Goal: Task Accomplishment & Management: Complete application form

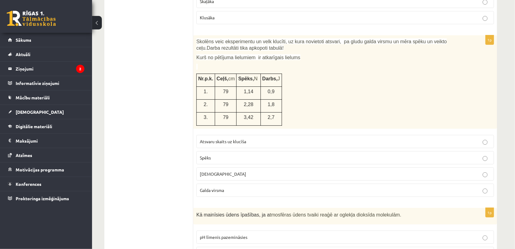
scroll to position [2715, 0]
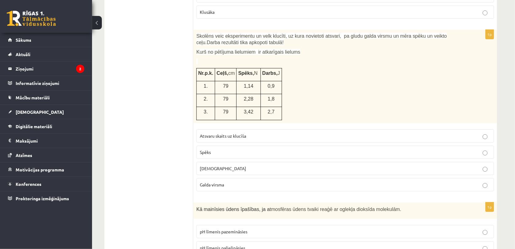
drag, startPoint x: 513, startPoint y: 211, endPoint x: 514, endPoint y: 215, distance: 4.6
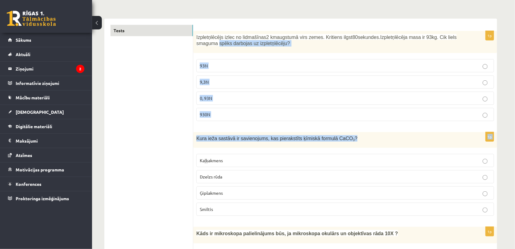
scroll to position [0, 0]
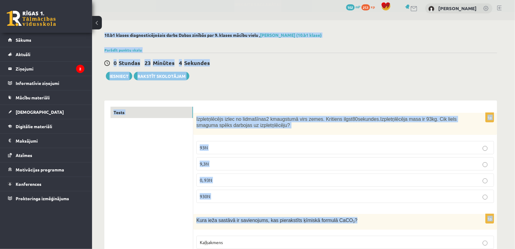
drag, startPoint x: 513, startPoint y: 34, endPoint x: 507, endPoint y: -7, distance: 41.8
click html "0 Dāvanas 102 mP 253 xp Megija Bogdanova Sākums Aktuāli Kā mācīties eSKOLĀ Kont…"
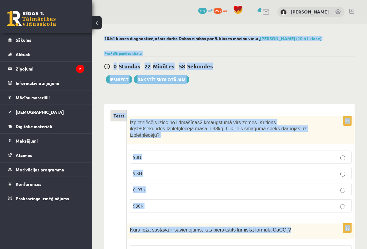
click div "0 Stundas 22 Minūtes 58 Sekundes"
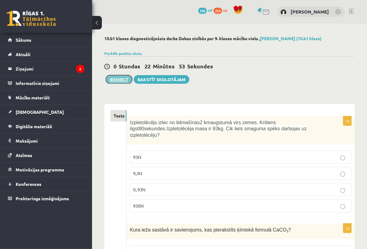
click button "Iesniegt"
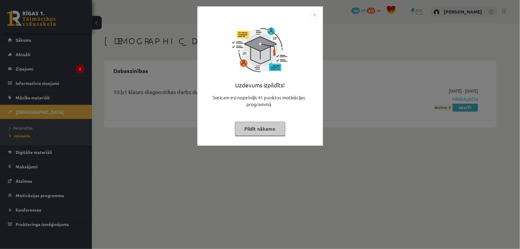
click at [314, 16] on img "Close" at bounding box center [314, 14] width 9 height 9
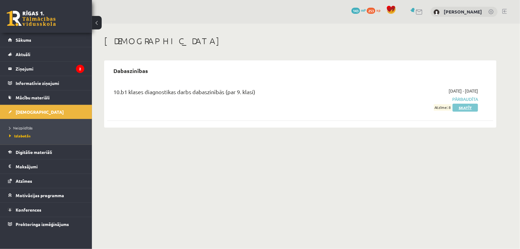
click at [465, 106] on link "Skatīt" at bounding box center [465, 108] width 25 height 8
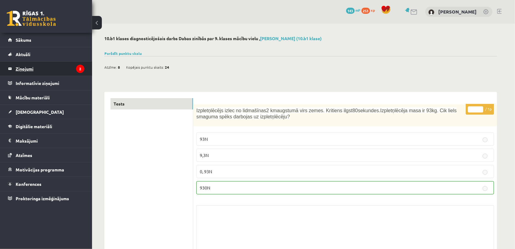
click at [33, 66] on legend "Ziņojumi 2" at bounding box center [50, 69] width 69 height 14
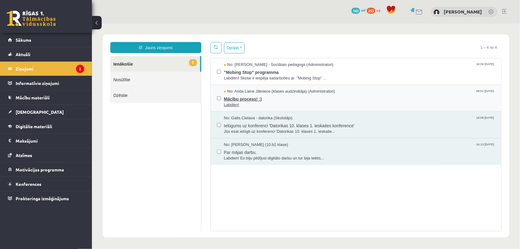
click at [246, 97] on span "Mācību process! :)" at bounding box center [359, 98] width 271 height 8
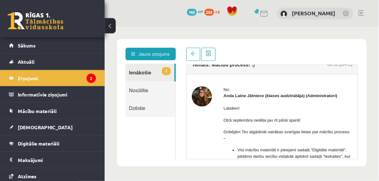
scroll to position [9, 0]
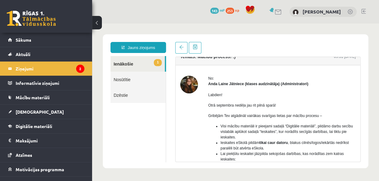
drag, startPoint x: 584, startPoint y: 24, endPoint x: 374, endPoint y: 26, distance: 210.4
click at [374, 26] on body "Jauns ziņojums 1 Ienākošie Nosūtītie Dzēstie * ********* ********* ******* Tema…" at bounding box center [235, 101] width 287 height 155
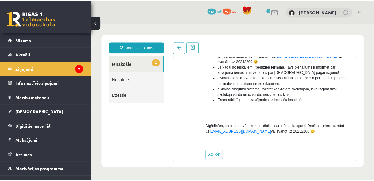
scroll to position [0, 0]
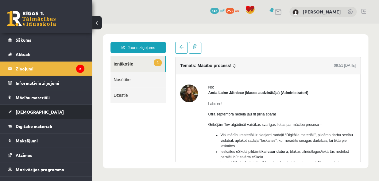
click at [26, 110] on span "[DEMOGRAPHIC_DATA]" at bounding box center [40, 112] width 48 height 6
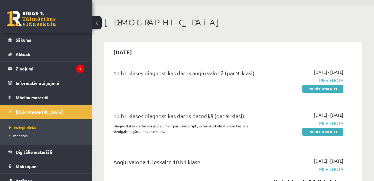
scroll to position [29, 0]
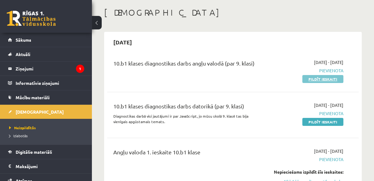
click at [320, 80] on link "Pildīt ieskaiti" at bounding box center [323, 79] width 41 height 8
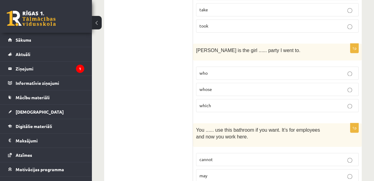
scroll to position [1590, 0]
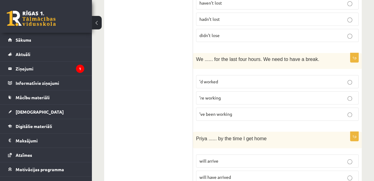
drag, startPoint x: 373, startPoint y: 117, endPoint x: 376, endPoint y: 102, distance: 14.4
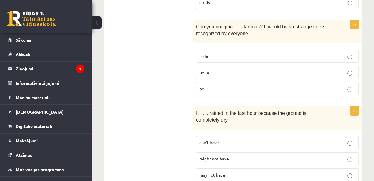
scroll to position [0, 0]
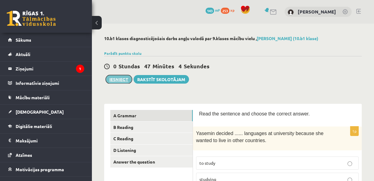
click at [121, 80] on button "Iesniegt" at bounding box center [119, 79] width 26 height 9
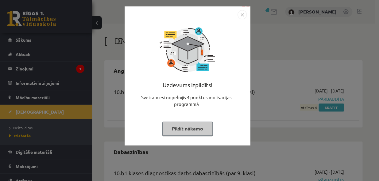
click at [242, 15] on img "Close" at bounding box center [241, 14] width 9 height 9
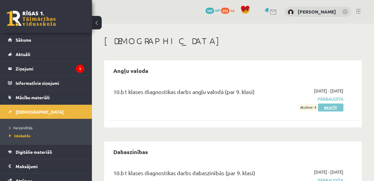
click at [329, 107] on link "Skatīt" at bounding box center [330, 108] width 25 height 8
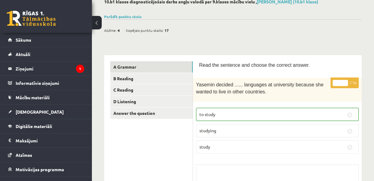
scroll to position [68, 0]
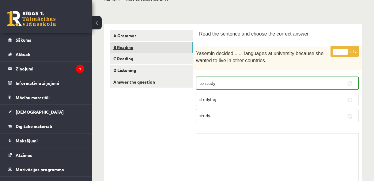
click at [183, 47] on link "B Reading" at bounding box center [151, 47] width 82 height 11
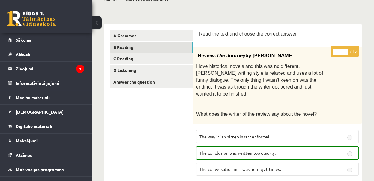
drag, startPoint x: 337, startPoint y: 69, endPoint x: 357, endPoint y: 55, distance: 24.7
click at [357, 55] on div "* / 1p Review: The Journey by [PERSON_NAME] I love historical novels and this w…" at bounding box center [277, 149] width 169 height 205
drag, startPoint x: 357, startPoint y: 55, endPoint x: 306, endPoint y: 13, distance: 65.8
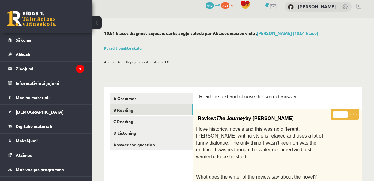
scroll to position [0, 0]
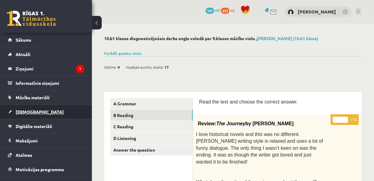
click at [26, 109] on span "[DEMOGRAPHIC_DATA]" at bounding box center [40, 112] width 48 height 6
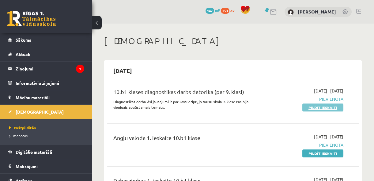
click at [332, 108] on link "Pildīt ieskaiti" at bounding box center [323, 108] width 41 height 8
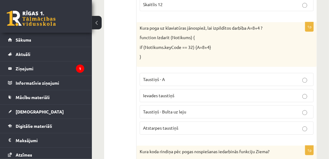
scroll to position [448, 0]
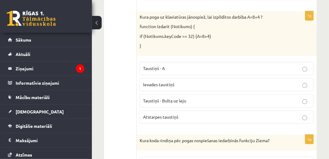
click at [307, 117] on label "Atstarpes taustiņš" at bounding box center [227, 117] width 174 height 13
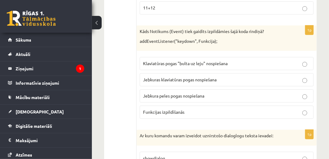
scroll to position [1320, 0]
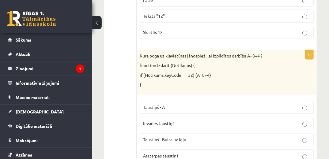
scroll to position [0, 0]
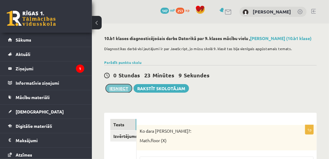
click at [116, 93] on button "Iesniegt" at bounding box center [119, 88] width 26 height 9
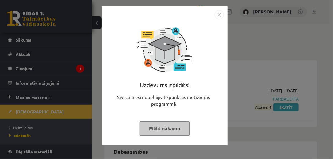
click at [220, 13] on img "Close" at bounding box center [219, 14] width 9 height 9
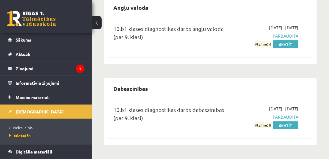
scroll to position [25, 0]
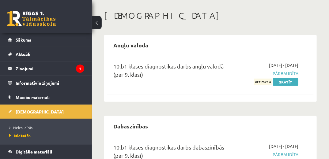
click at [24, 110] on span "[DEMOGRAPHIC_DATA]" at bounding box center [40, 112] width 48 height 6
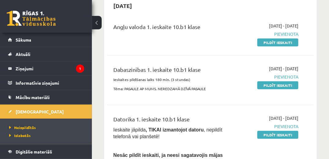
scroll to position [55, 0]
